Goal: Task Accomplishment & Management: Use online tool/utility

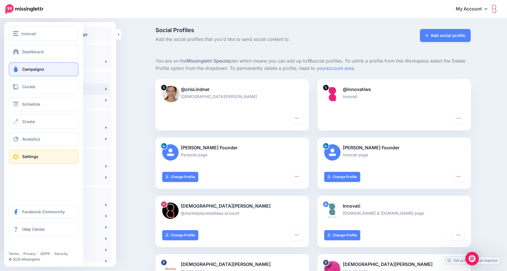
click at [39, 71] on span "Campaigns" at bounding box center [33, 69] width 22 height 5
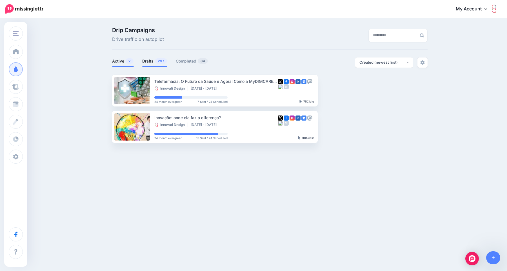
click at [150, 61] on link "Drafts 297" at bounding box center [154, 61] width 25 height 7
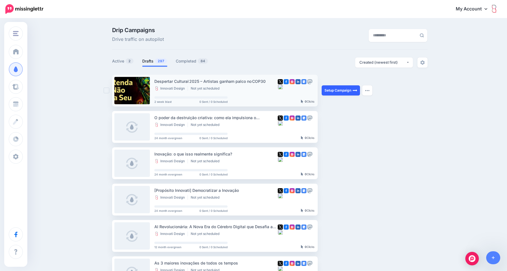
click at [329, 90] on link "Setup Campaign" at bounding box center [341, 90] width 38 height 10
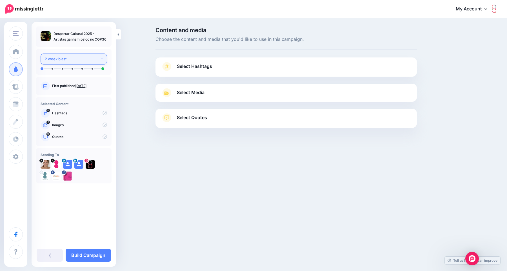
click at [99, 63] on button "2 week blast" at bounding box center [74, 59] width 66 height 11
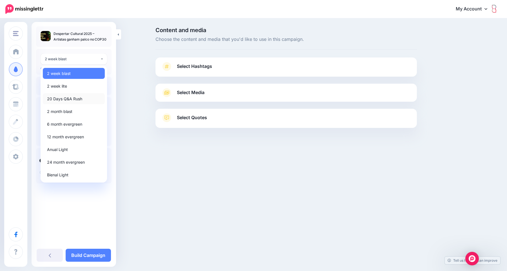
click at [82, 99] on link "20 Days Q&A Rush" at bounding box center [74, 98] width 62 height 11
select select "******"
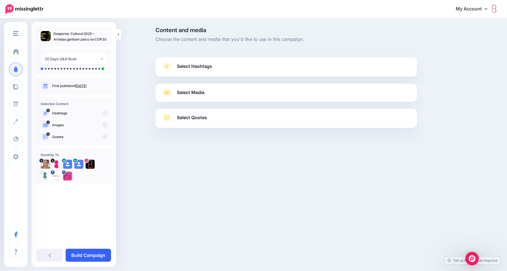
click at [94, 255] on link "Build Campaign" at bounding box center [88, 255] width 45 height 13
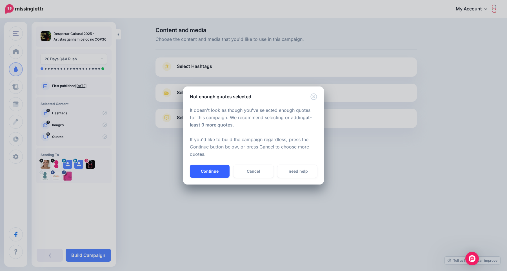
click at [219, 170] on button "Continue" at bounding box center [210, 171] width 40 height 13
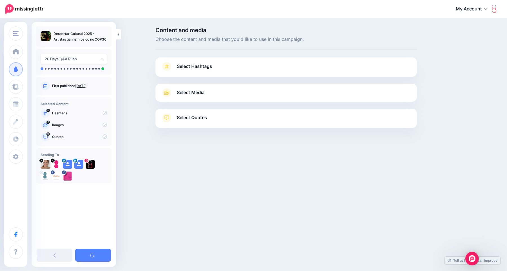
click at [204, 63] on span "Select Hashtags" at bounding box center [194, 67] width 35 height 8
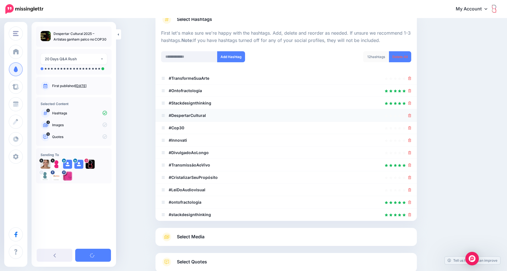
scroll to position [50, 0]
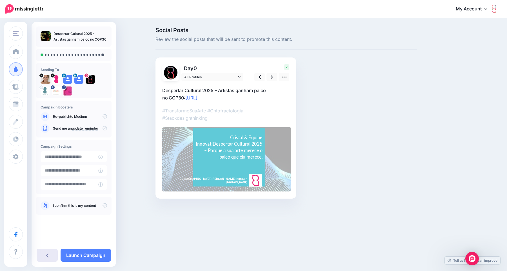
click at [48, 255] on link at bounding box center [47, 255] width 21 height 13
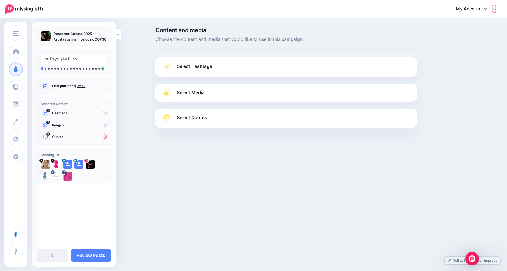
click at [189, 96] on span "Select Media" at bounding box center [191, 93] width 28 height 8
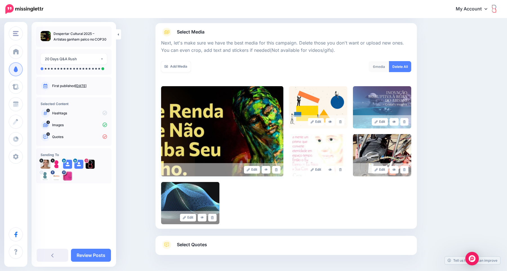
scroll to position [50, 0]
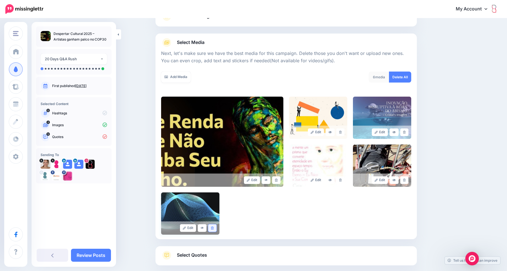
click at [212, 229] on icon at bounding box center [212, 228] width 3 height 3
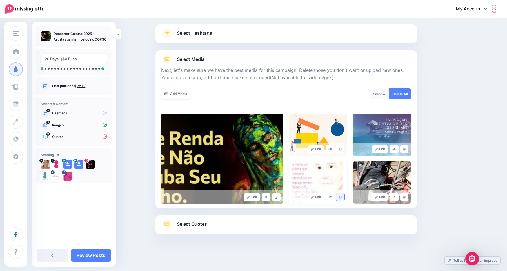
click at [341, 198] on link at bounding box center [340, 197] width 8 height 8
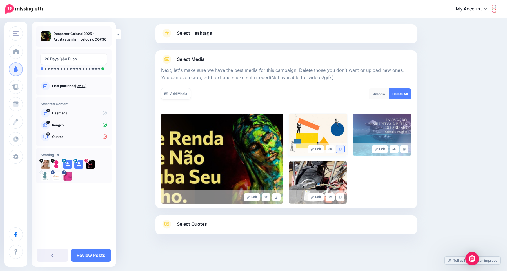
click at [341, 150] on link at bounding box center [340, 149] width 8 height 8
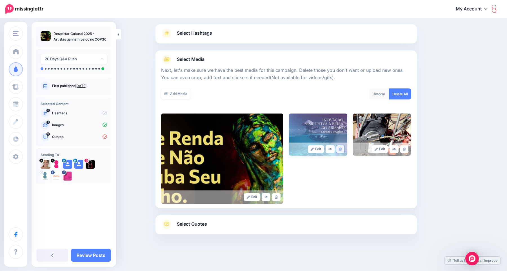
click at [339, 150] on link at bounding box center [340, 149] width 8 height 8
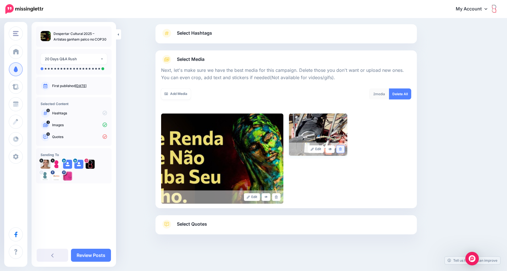
click at [341, 148] on icon at bounding box center [340, 149] width 3 height 3
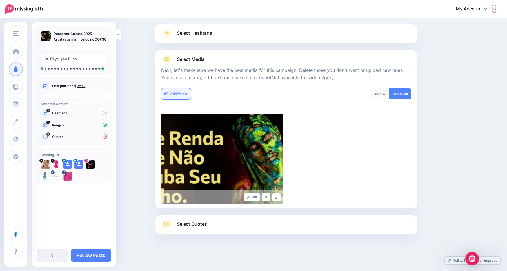
click at [178, 95] on link "Add Media" at bounding box center [176, 93] width 30 height 11
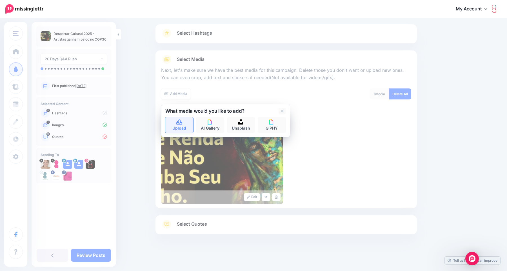
click at [181, 120] on icon at bounding box center [179, 122] width 6 height 5
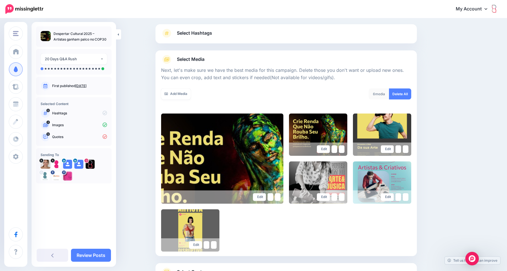
scroll to position [81, 0]
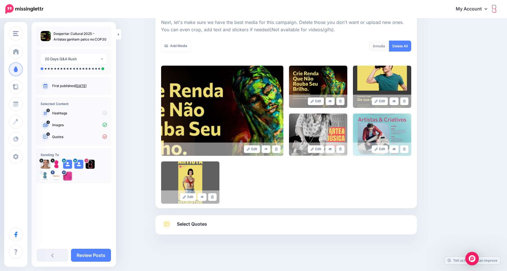
click at [238, 230] on link "Select Quotes" at bounding box center [286, 227] width 250 height 15
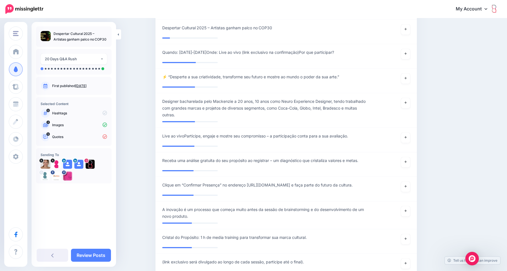
scroll to position [488, 0]
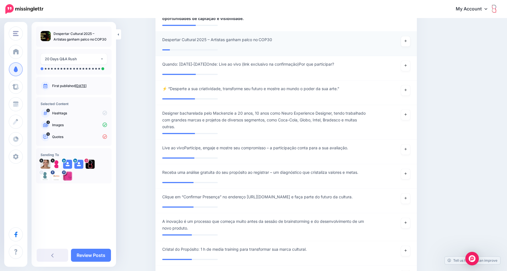
click at [254, 46] on div "**********" at bounding box center [265, 41] width 214 height 10
click at [253, 43] on span "Despertar Cultural 2025 – Artistas ganham palco no COP30" at bounding box center [217, 39] width 110 height 7
click at [405, 43] on icon at bounding box center [406, 40] width 2 height 3
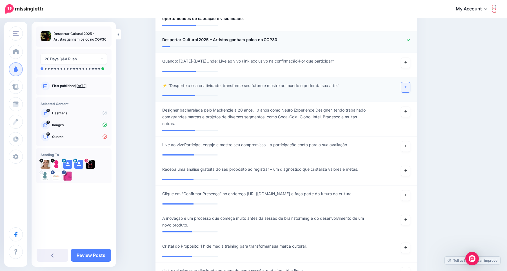
click at [407, 92] on link at bounding box center [405, 87] width 9 height 10
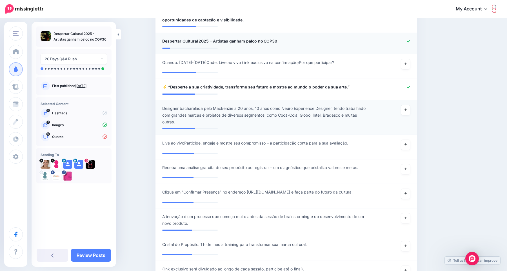
scroll to position [477, 0]
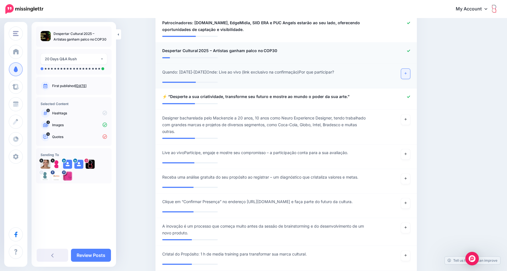
click at [405, 75] on icon at bounding box center [406, 73] width 2 height 3
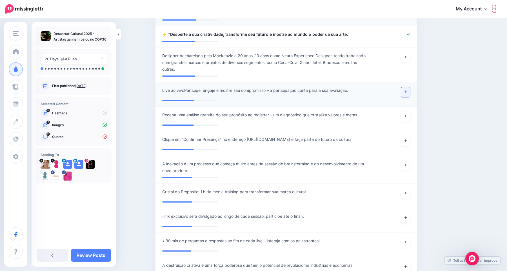
scroll to position [539, 0]
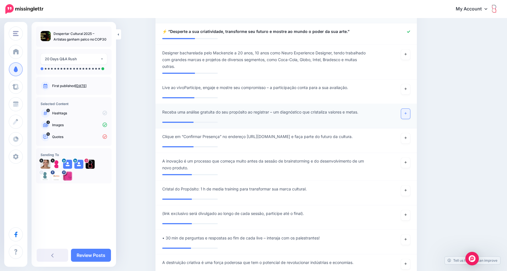
click at [405, 115] on icon at bounding box center [406, 113] width 2 height 3
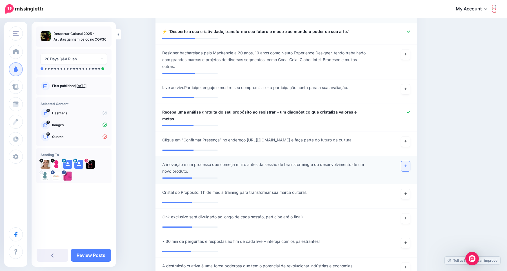
click at [407, 169] on link at bounding box center [405, 166] width 9 height 10
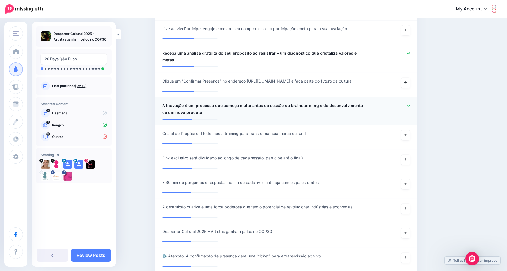
scroll to position [604, 0]
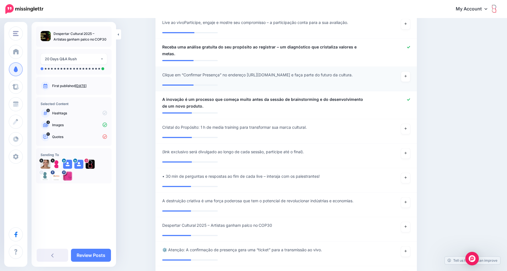
click at [410, 82] on div at bounding box center [393, 77] width 43 height 10
click at [405, 77] on icon at bounding box center [406, 76] width 2 height 3
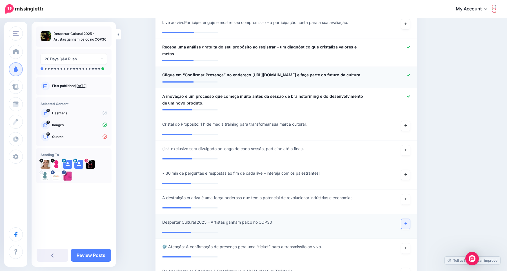
click at [407, 229] on link at bounding box center [405, 224] width 9 height 10
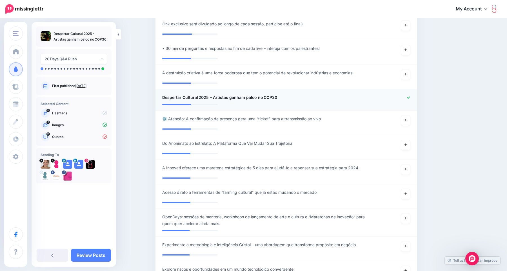
scroll to position [729, 0]
click at [407, 146] on icon at bounding box center [406, 144] width 2 height 3
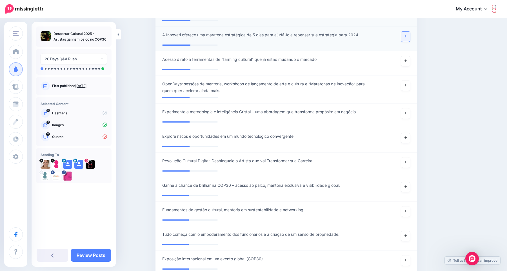
scroll to position [859, 0]
click at [406, 188] on icon at bounding box center [406, 186] width 2 height 3
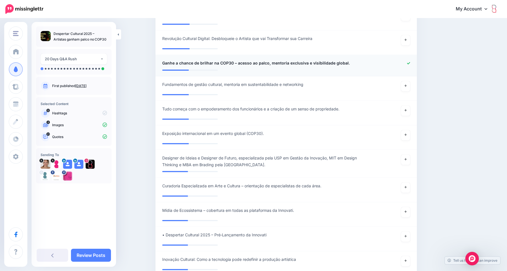
scroll to position [984, 0]
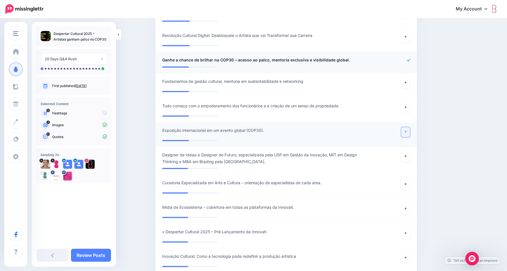
click at [407, 137] on link at bounding box center [405, 132] width 9 height 10
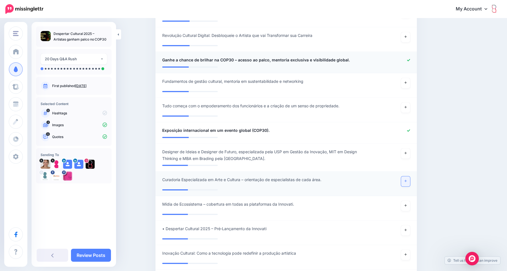
click at [407, 183] on icon at bounding box center [406, 180] width 2 height 3
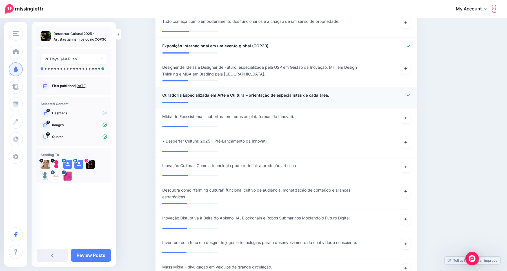
scroll to position [1070, 0]
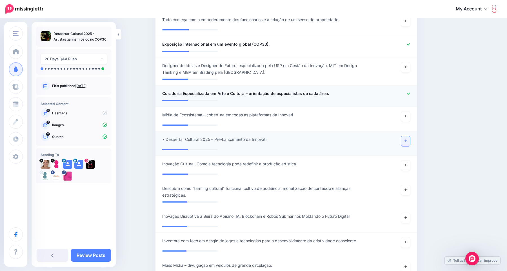
click at [405, 142] on icon at bounding box center [406, 140] width 2 height 3
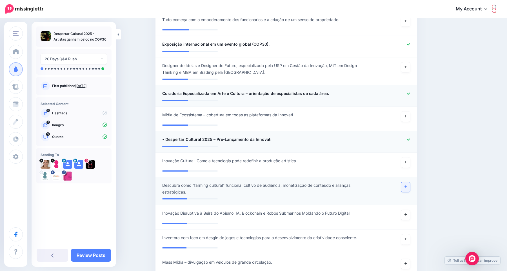
click at [405, 192] on link at bounding box center [405, 187] width 9 height 10
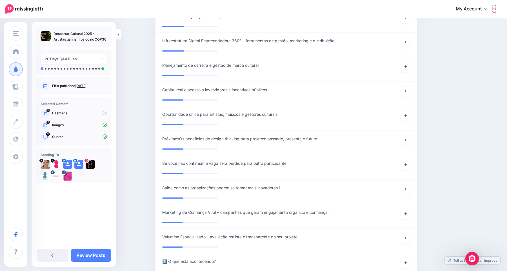
scroll to position [1675, 0]
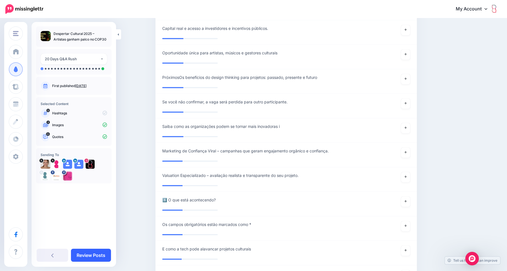
click at [107, 260] on link "Review Posts" at bounding box center [91, 255] width 40 height 13
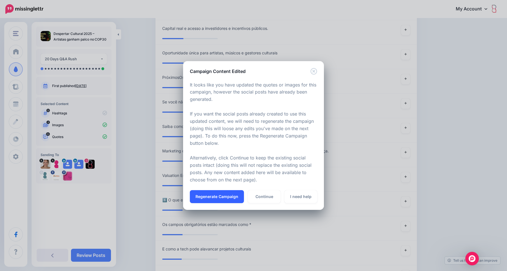
click at [223, 196] on button "Regenerate Campaign" at bounding box center [217, 196] width 54 height 13
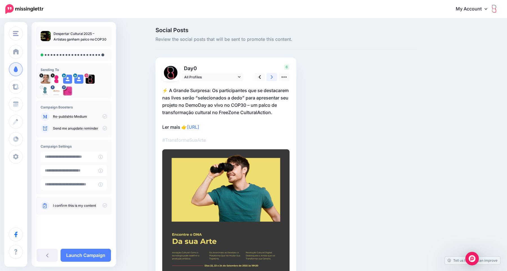
click at [272, 75] on icon at bounding box center [272, 77] width 2 height 6
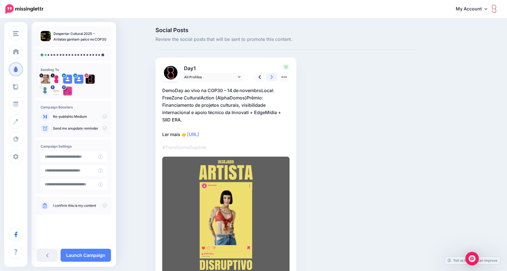
click at [272, 76] on icon at bounding box center [272, 77] width 2 height 6
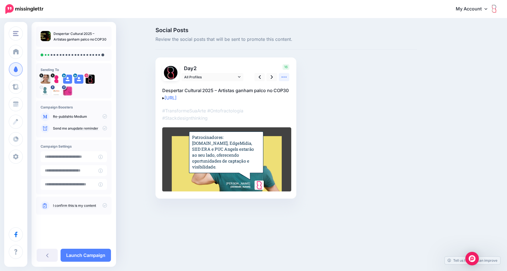
click at [283, 76] on icon at bounding box center [284, 77] width 6 height 6
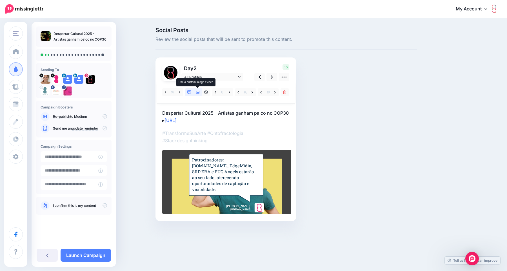
click at [198, 93] on icon at bounding box center [198, 92] width 4 height 3
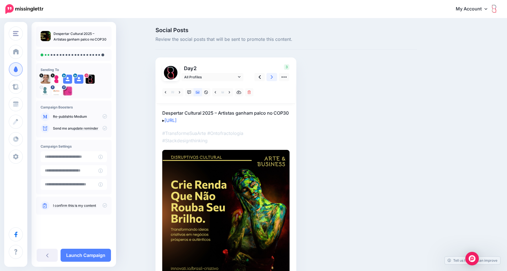
click at [272, 77] on icon at bounding box center [272, 77] width 2 height 6
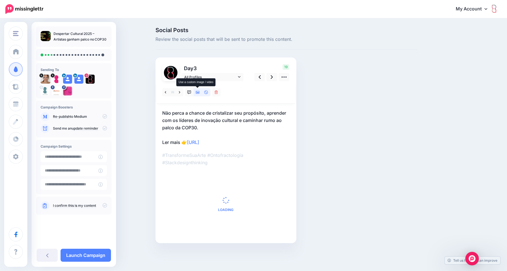
click at [196, 93] on icon at bounding box center [198, 92] width 4 height 3
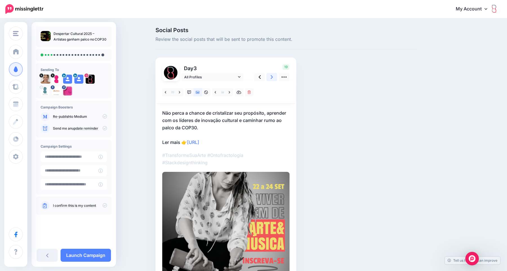
click at [272, 77] on icon at bounding box center [272, 77] width 2 height 6
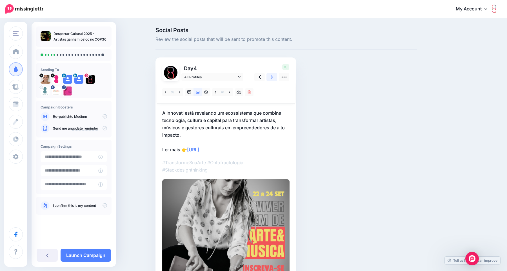
click at [272, 77] on icon at bounding box center [272, 77] width 2 height 6
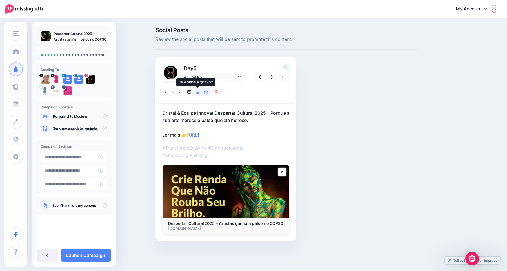
click at [196, 93] on icon at bounding box center [198, 92] width 4 height 3
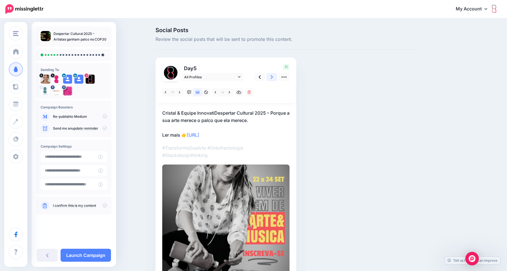
click at [270, 76] on link at bounding box center [272, 77] width 11 height 8
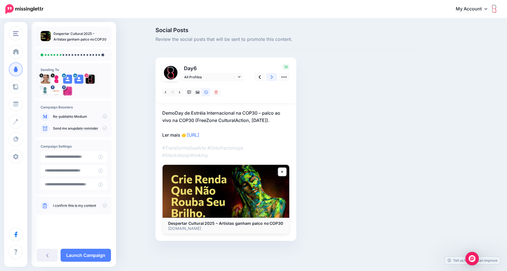
click at [271, 76] on icon at bounding box center [272, 77] width 2 height 4
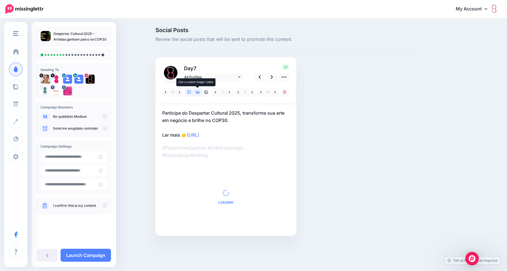
click at [198, 94] on icon at bounding box center [198, 92] width 4 height 3
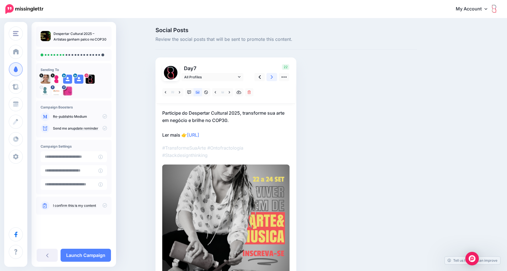
click at [272, 78] on icon at bounding box center [272, 77] width 2 height 6
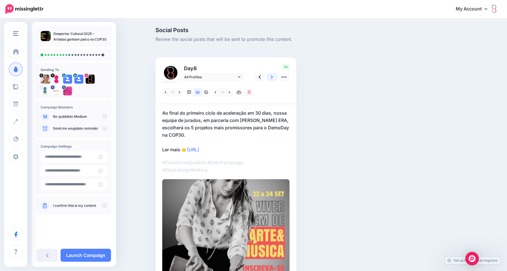
click at [272, 78] on icon at bounding box center [272, 77] width 2 height 6
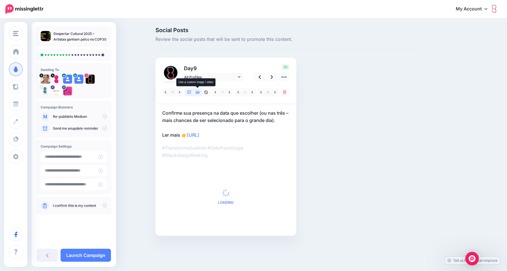
click at [198, 94] on icon at bounding box center [198, 92] width 4 height 4
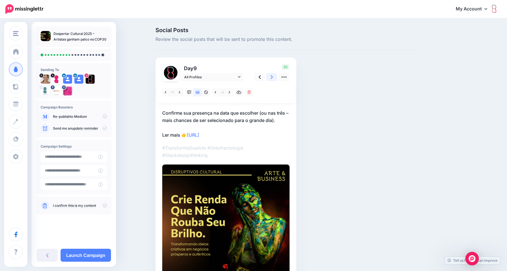
click at [270, 77] on link at bounding box center [272, 77] width 11 height 8
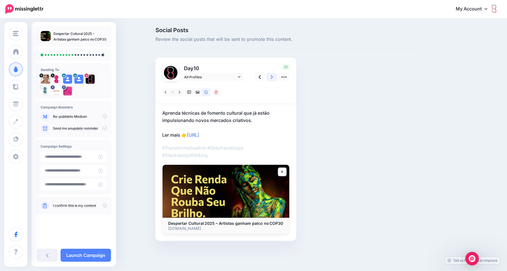
click at [273, 77] on icon at bounding box center [272, 77] width 2 height 6
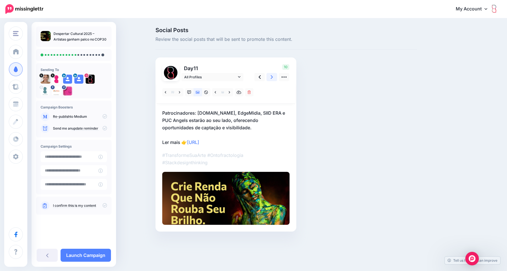
click at [272, 77] on icon at bounding box center [272, 77] width 2 height 6
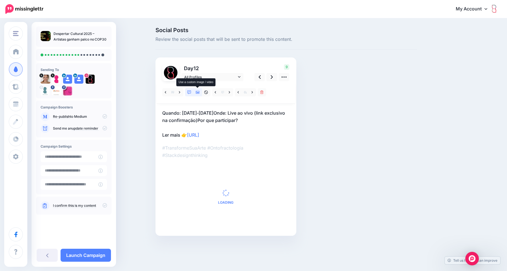
click at [197, 93] on icon at bounding box center [198, 92] width 4 height 4
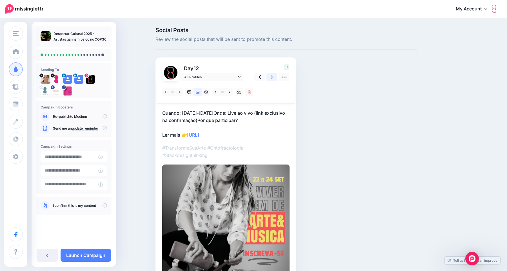
click at [271, 77] on icon at bounding box center [272, 77] width 2 height 6
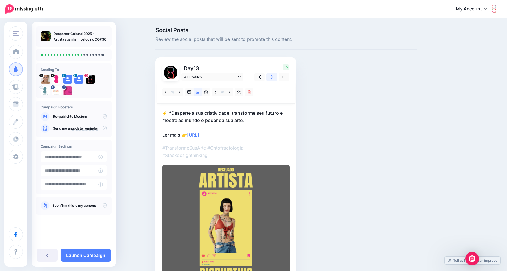
click at [271, 77] on icon at bounding box center [272, 77] width 2 height 6
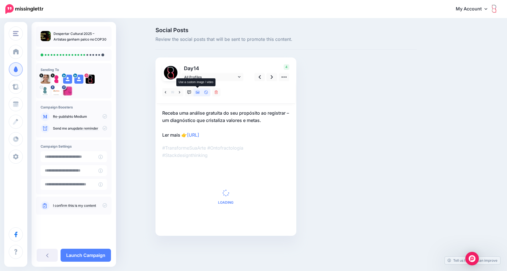
click at [197, 94] on icon at bounding box center [198, 92] width 4 height 4
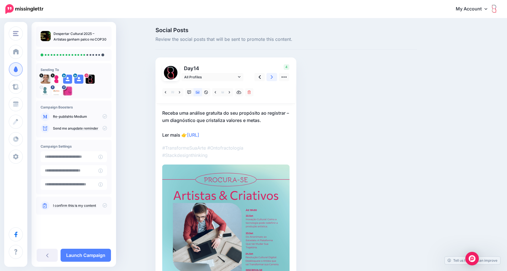
click at [269, 77] on link at bounding box center [272, 77] width 11 height 8
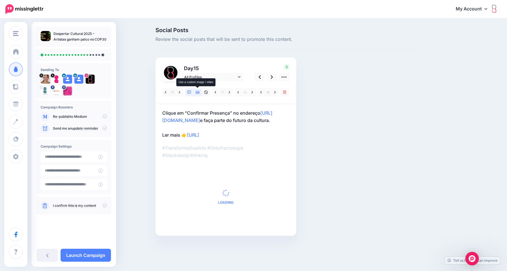
click at [197, 92] on icon at bounding box center [198, 92] width 4 height 3
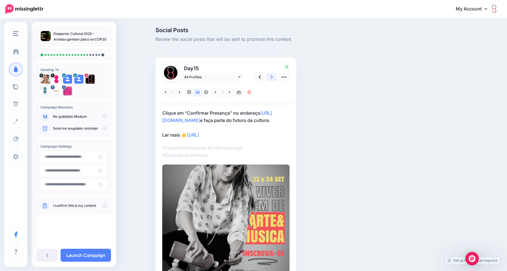
click at [272, 76] on icon at bounding box center [272, 77] width 2 height 4
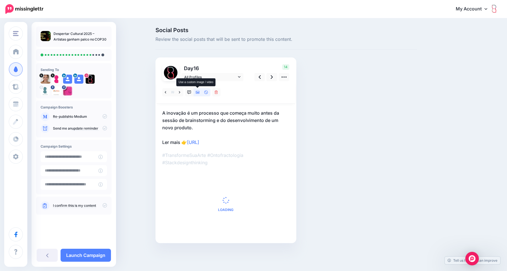
click at [197, 92] on icon at bounding box center [198, 92] width 4 height 4
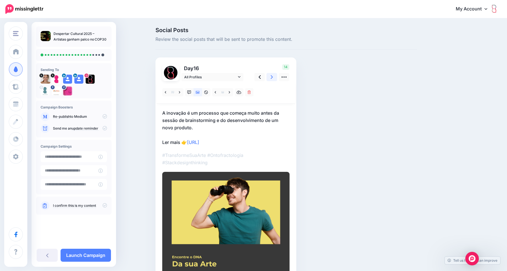
click at [271, 75] on icon at bounding box center [272, 77] width 2 height 4
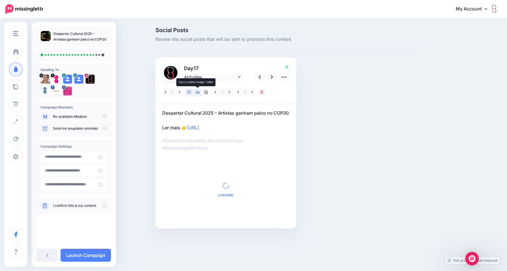
click at [196, 91] on icon at bounding box center [198, 92] width 4 height 3
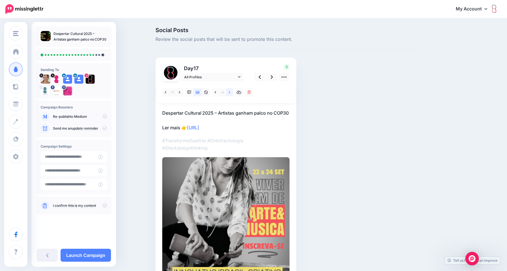
click at [230, 93] on icon at bounding box center [229, 92] width 1 height 4
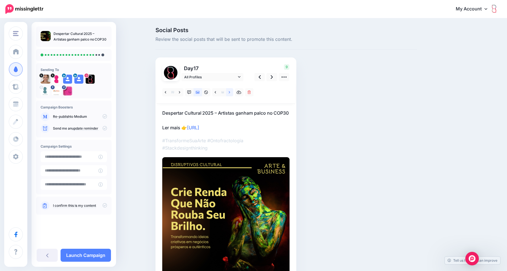
click at [230, 93] on icon at bounding box center [229, 92] width 1 height 4
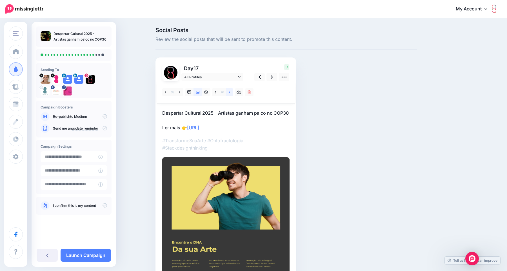
click at [230, 92] on icon at bounding box center [229, 92] width 1 height 2
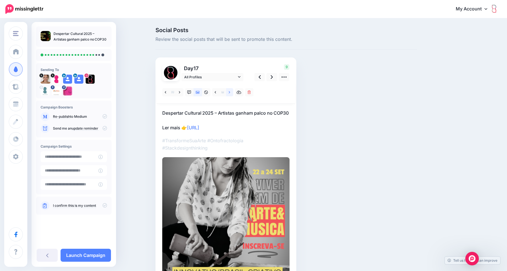
click at [229, 92] on link at bounding box center [229, 92] width 7 height 8
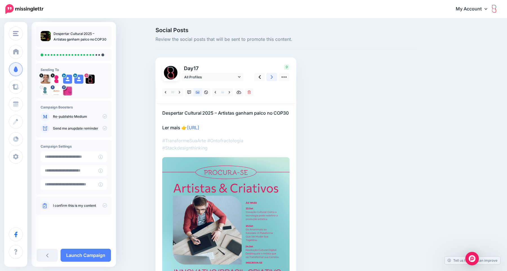
click at [272, 77] on icon at bounding box center [272, 77] width 2 height 4
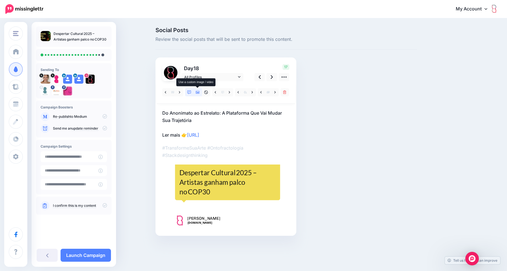
click at [197, 95] on link at bounding box center [198, 92] width 8 height 8
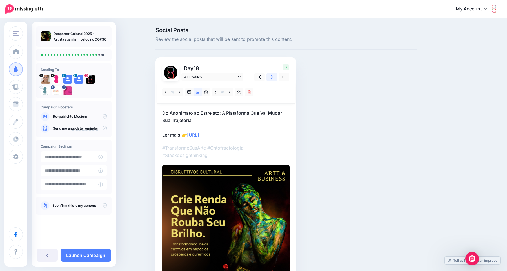
click at [273, 77] on icon at bounding box center [272, 77] width 2 height 6
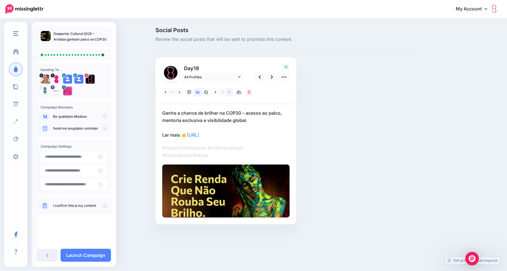
click at [230, 92] on icon at bounding box center [229, 92] width 1 height 2
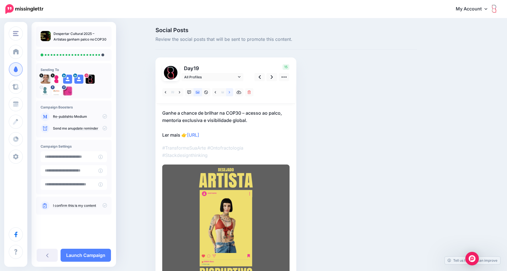
click at [231, 91] on link at bounding box center [229, 92] width 7 height 8
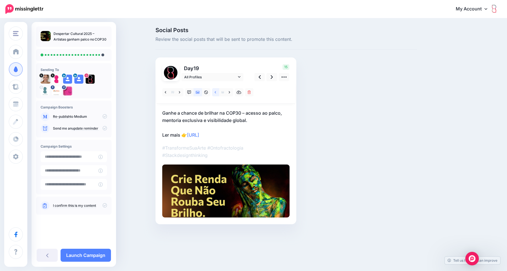
click at [215, 92] on icon at bounding box center [215, 92] width 1 height 2
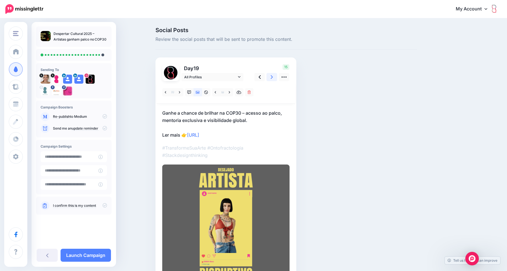
click at [271, 78] on icon at bounding box center [272, 77] width 2 height 6
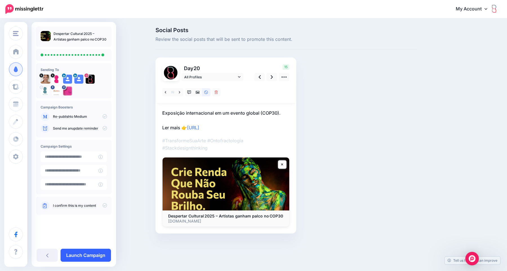
click at [103, 253] on link "Launch Campaign" at bounding box center [86, 255] width 50 height 13
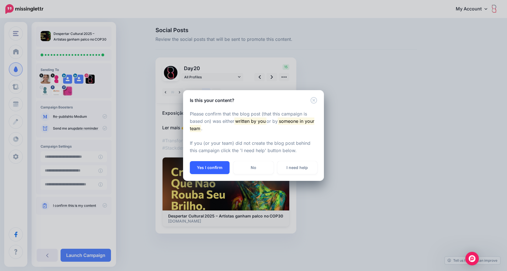
click at [210, 171] on button "Yes I confirm" at bounding box center [210, 167] width 40 height 13
